Goal: Transaction & Acquisition: Purchase product/service

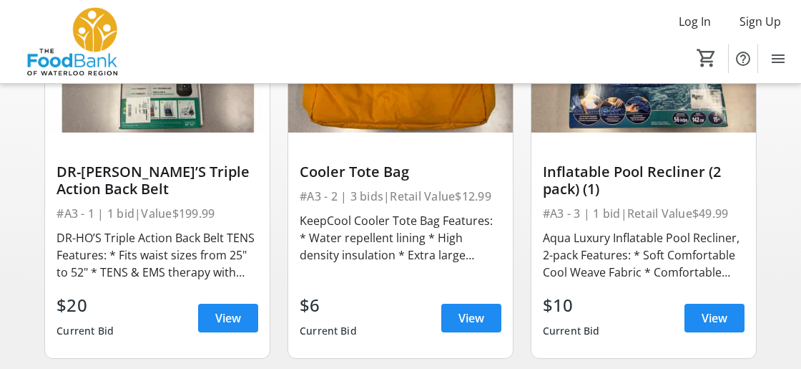
scroll to position [166, 0]
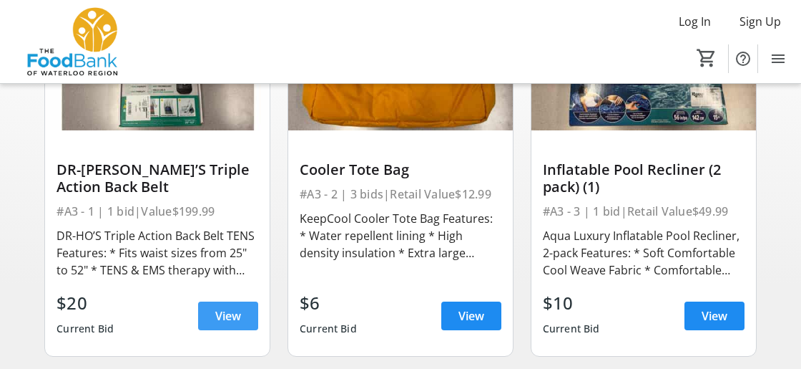
click at [229, 314] on span "View" at bounding box center [228, 315] width 26 height 17
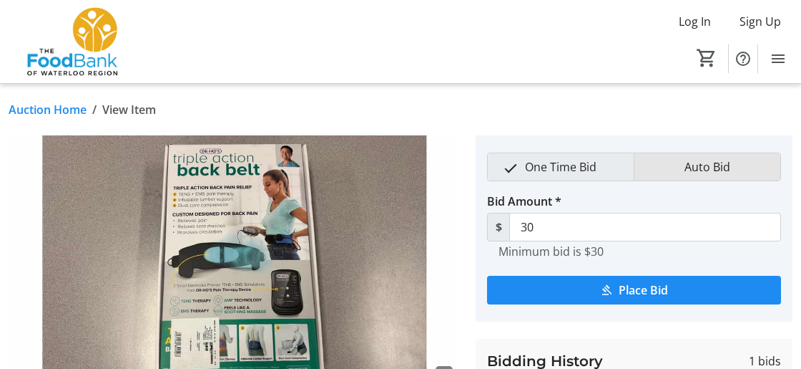
click at [700, 172] on span "Auto Bid" at bounding box center [707, 166] width 63 height 27
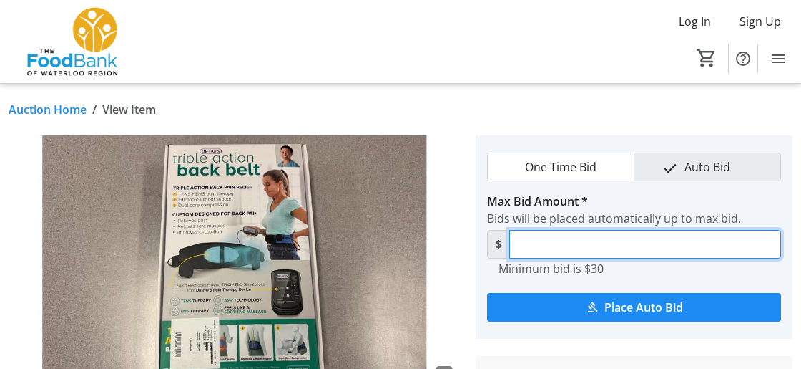
click at [658, 247] on input "Max Bid Amount *" at bounding box center [645, 244] width 272 height 29
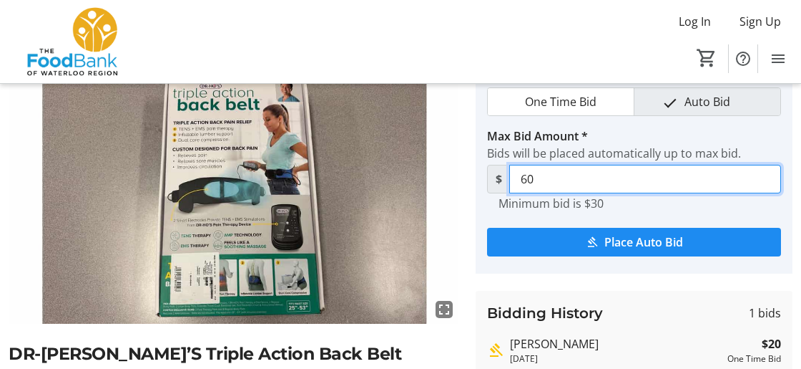
scroll to position [62, 0]
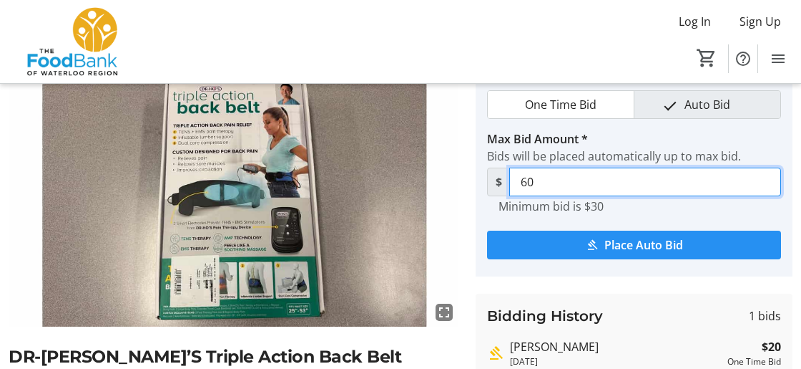
type input "60"
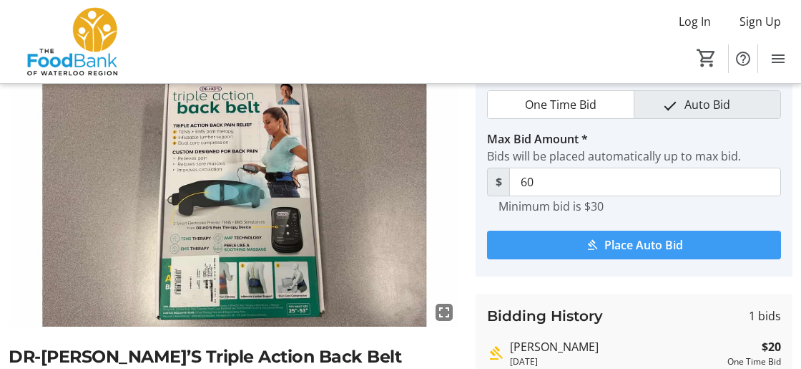
click at [606, 245] on span "Place Auto Bid" at bounding box center [644, 244] width 79 height 17
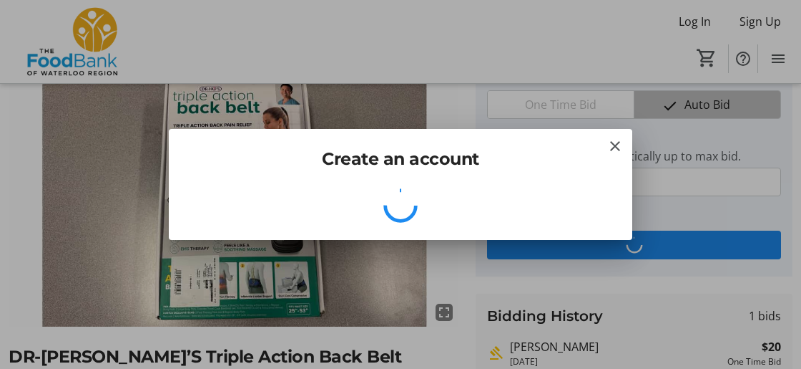
scroll to position [0, 0]
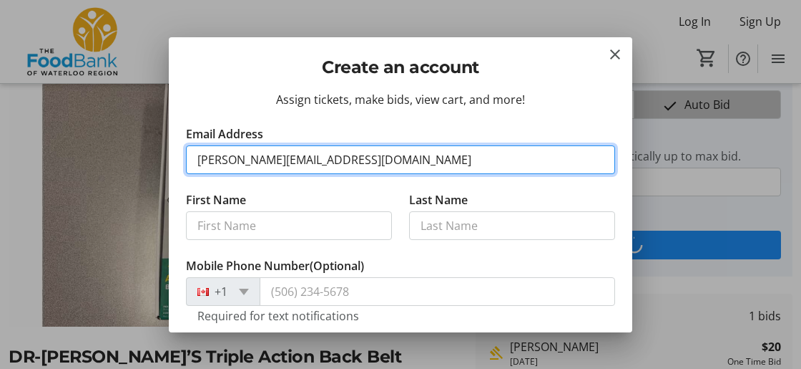
type input "[PERSON_NAME][EMAIL_ADDRESS][DOMAIN_NAME]"
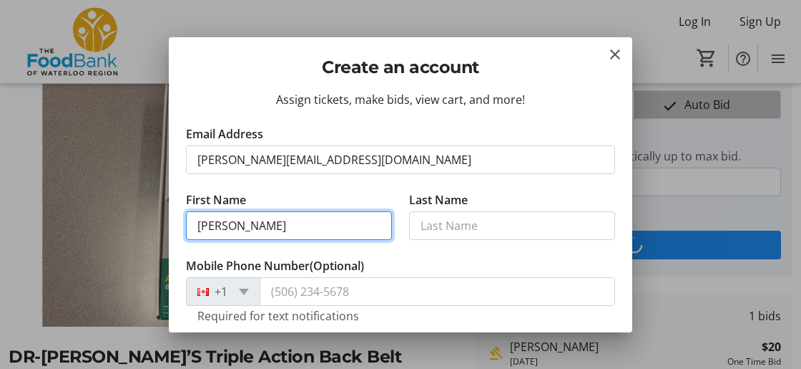
type input "[PERSON_NAME]"
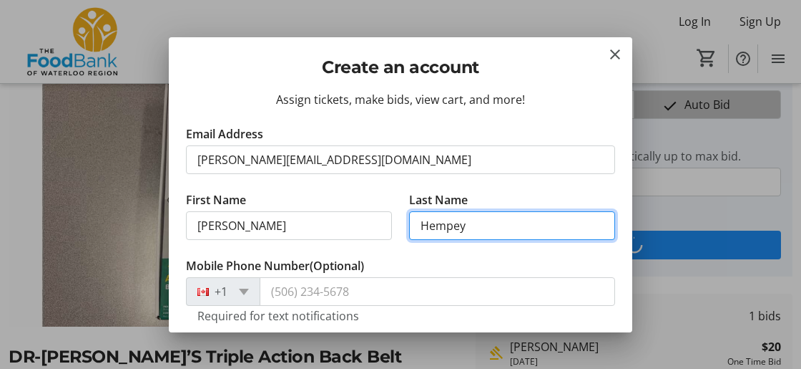
type input "Hempey"
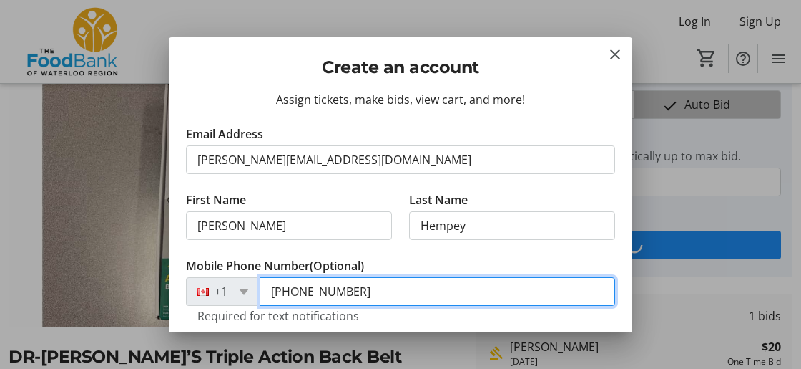
type input "[PHONE_NUMBER]"
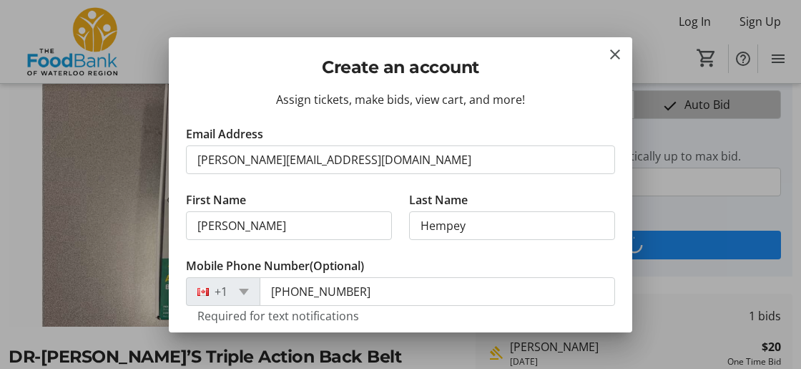
scroll to position [163, 0]
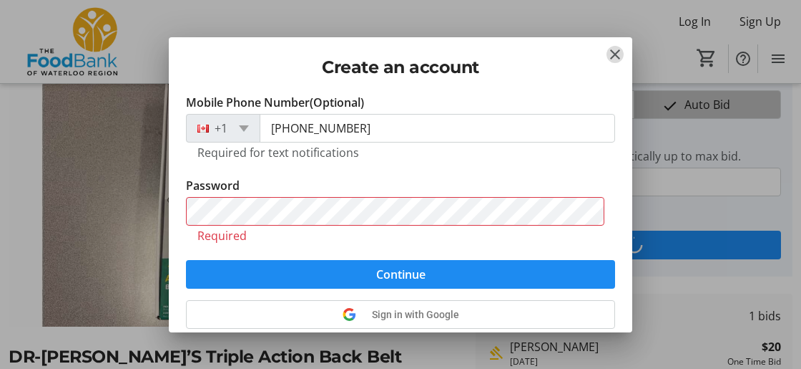
click at [613, 57] on mat-icon "Close" at bounding box center [615, 54] width 17 height 17
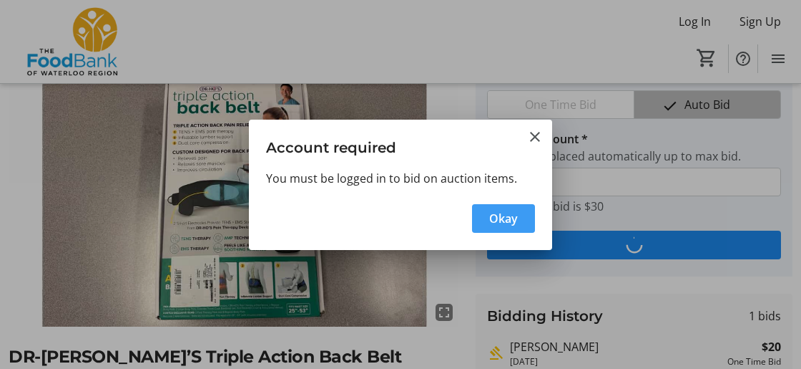
click at [514, 220] on span "Okay" at bounding box center [503, 218] width 29 height 17
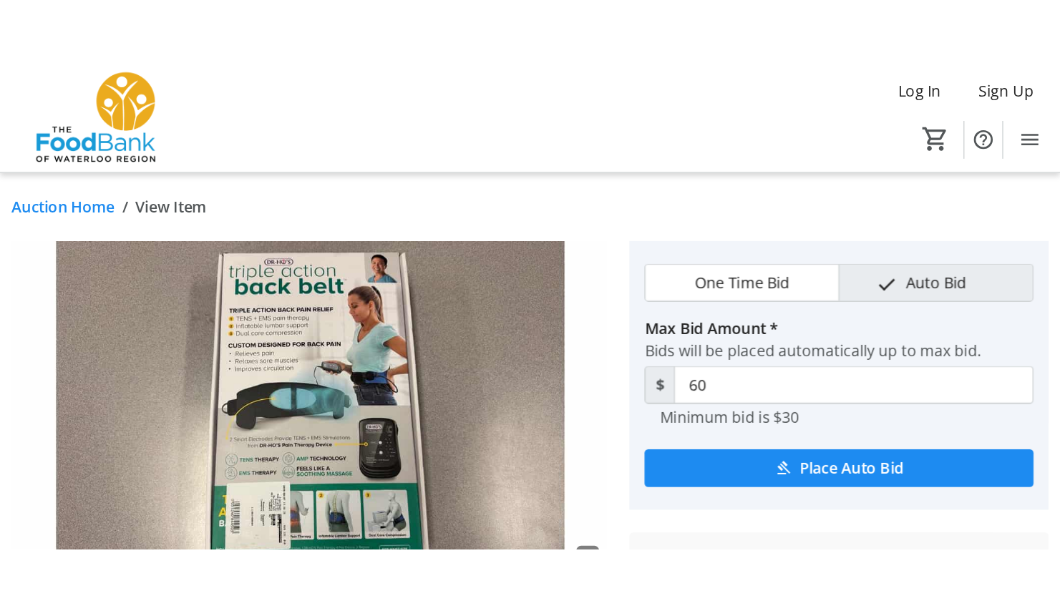
scroll to position [62, 0]
